Goal: Navigation & Orientation: Find specific page/section

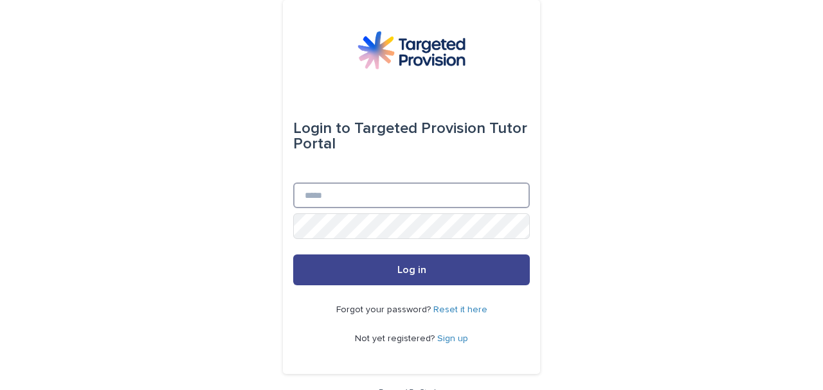
type input "**********"
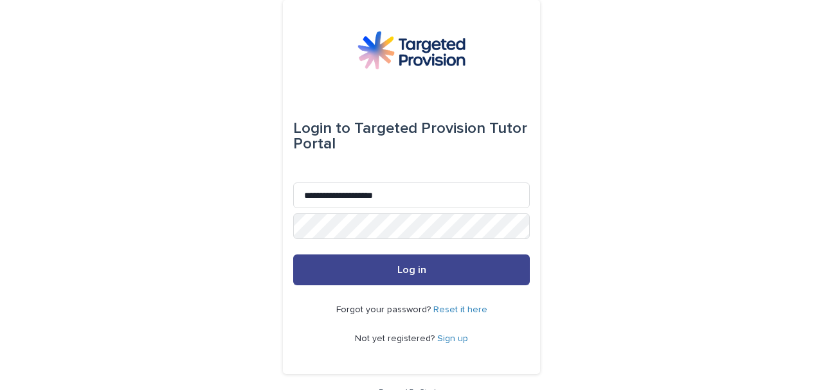
click at [447, 267] on button "Log in" at bounding box center [411, 269] width 236 height 31
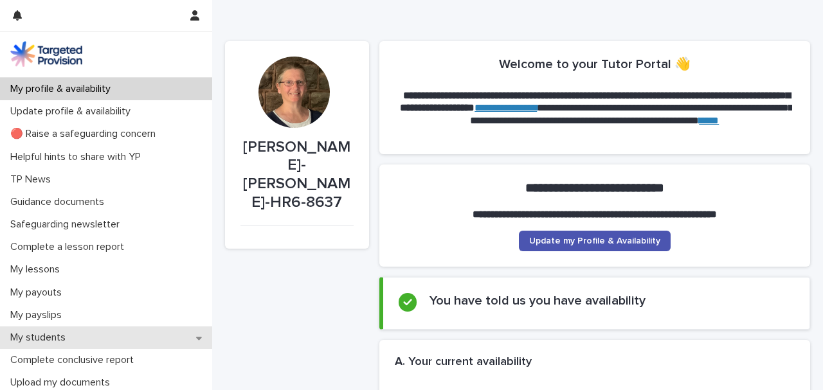
click at [68, 343] on p "My students" at bounding box center [40, 338] width 71 height 12
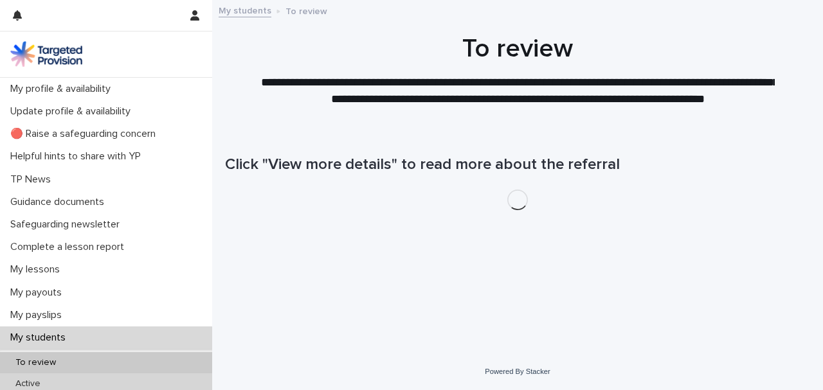
click at [50, 380] on p "Active" at bounding box center [28, 383] width 46 height 11
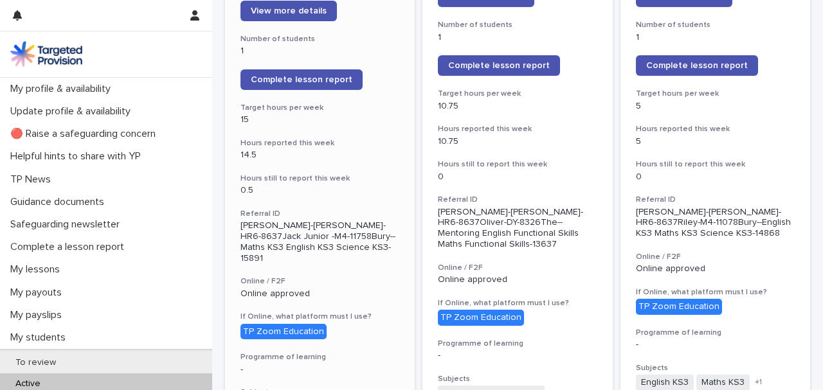
scroll to position [171, 0]
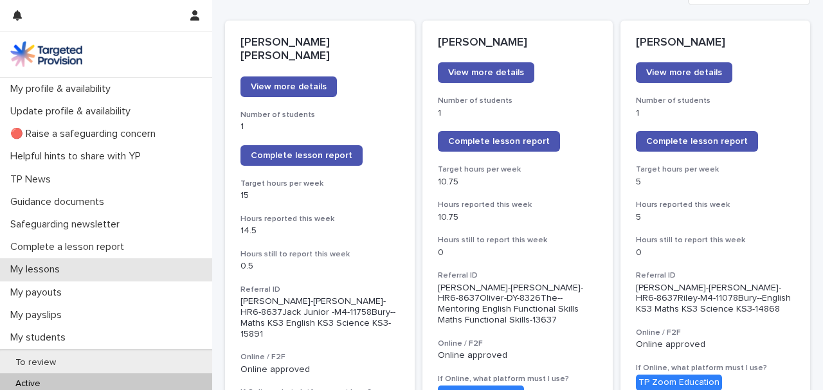
click at [37, 272] on p "My lessons" at bounding box center [37, 269] width 65 height 12
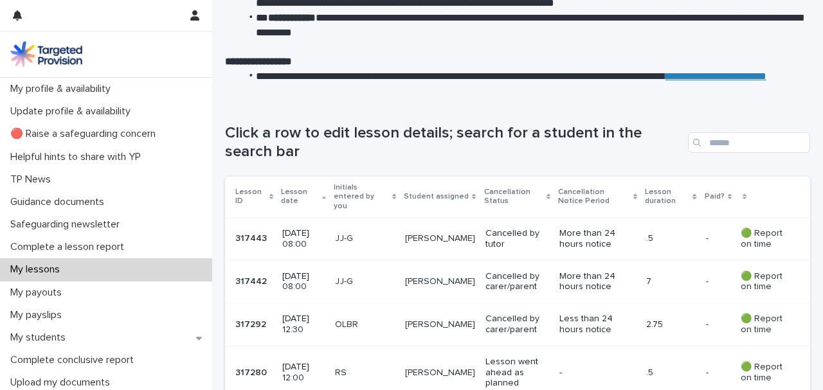
scroll to position [129, 0]
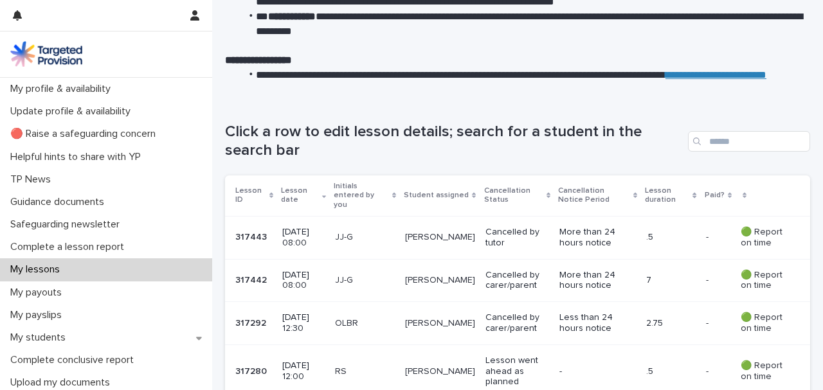
click at [426, 232] on p "[PERSON_NAME]" at bounding box center [440, 237] width 70 height 11
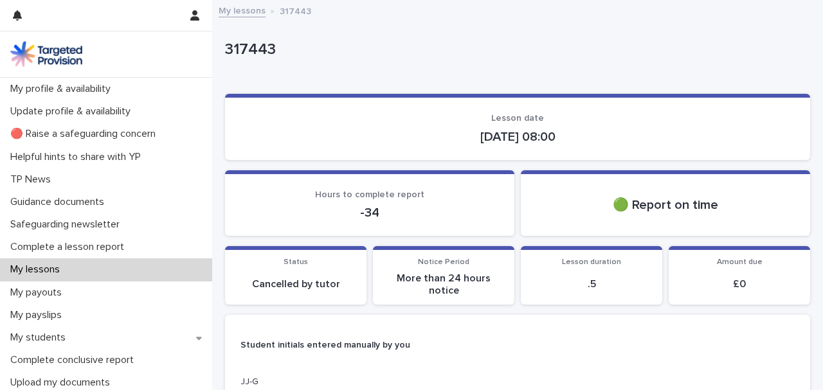
click at [55, 267] on p "My lessons" at bounding box center [37, 269] width 65 height 12
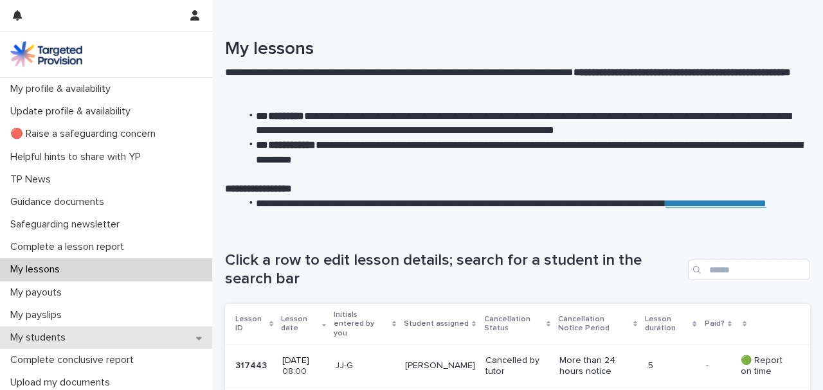
click at [85, 339] on div "My students" at bounding box center [106, 337] width 212 height 22
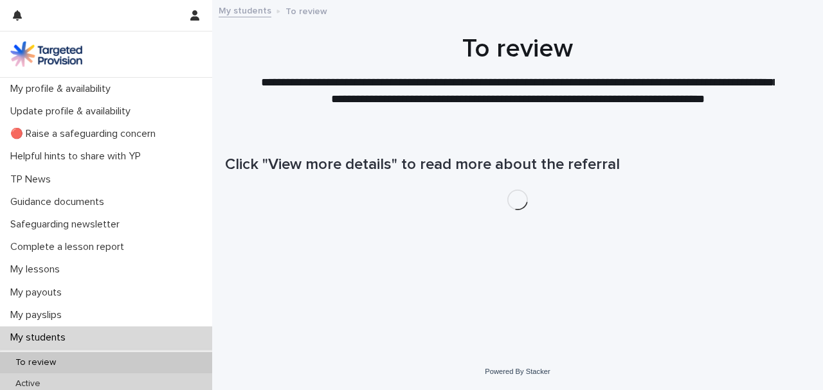
click at [36, 380] on p "Active" at bounding box center [28, 383] width 46 height 11
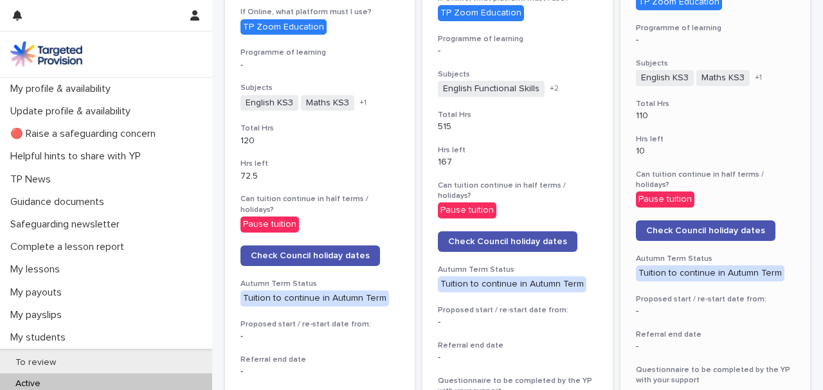
scroll to position [556, 0]
